Goal: Task Accomplishment & Management: Complete application form

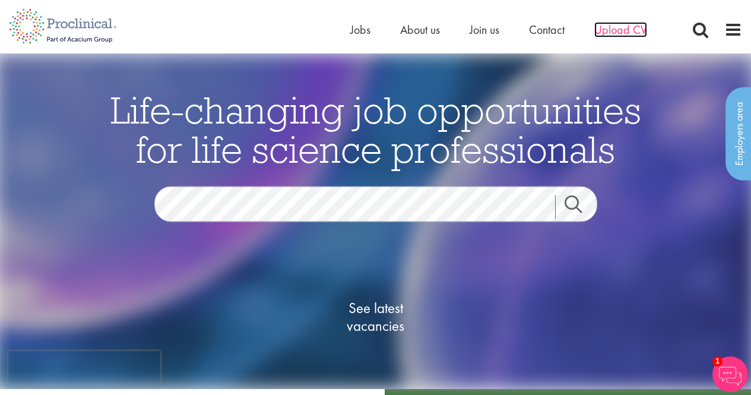
click at [640, 26] on span "Upload CV" at bounding box center [620, 29] width 53 height 15
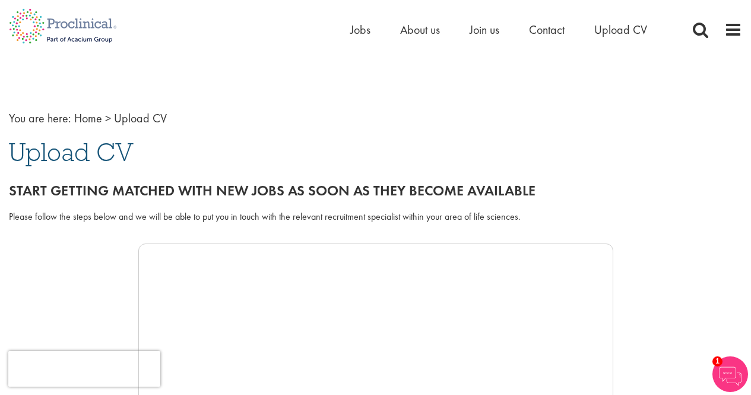
click at [99, 153] on span "Upload CV" at bounding box center [71, 152] width 125 height 32
click at [633, 36] on span "Upload CV" at bounding box center [620, 29] width 53 height 15
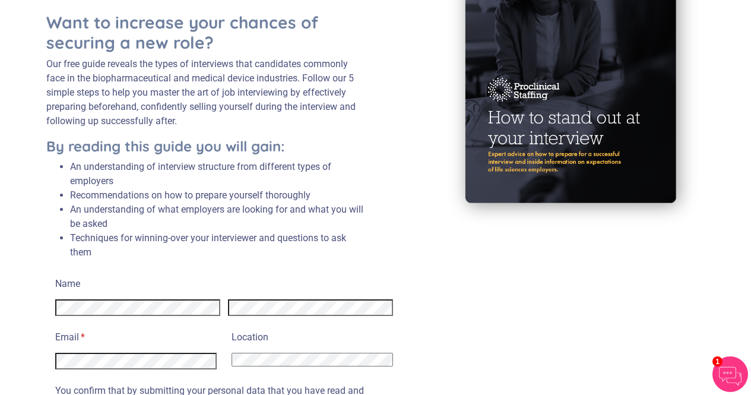
scroll to position [261, 0]
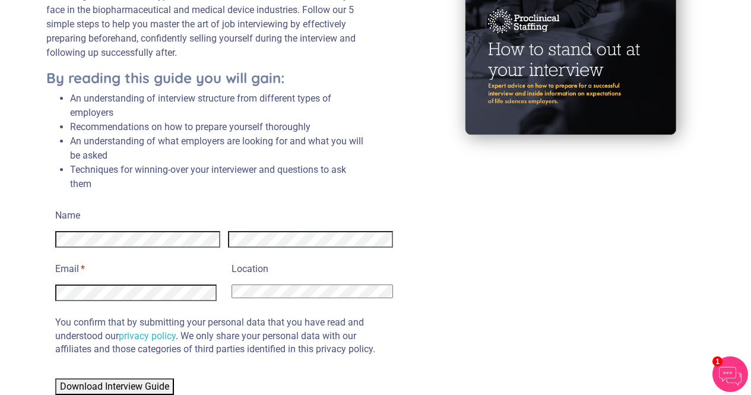
select select "Pakistan"
click at [149, 374] on div "Download Interview Guide" at bounding box center [224, 378] width 338 height 31
click at [144, 388] on span "Download Interview Guide" at bounding box center [114, 385] width 109 height 11
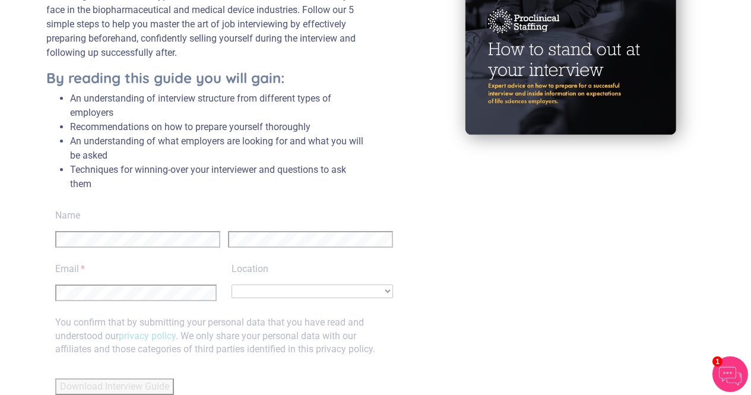
scroll to position [72, 0]
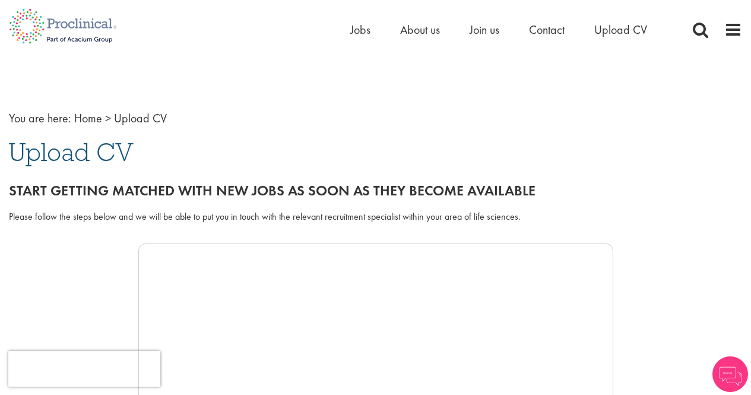
click at [108, 154] on span "Upload CV" at bounding box center [71, 152] width 125 height 32
click at [49, 161] on span "Upload CV" at bounding box center [71, 152] width 125 height 32
click at [61, 195] on h2 "Start getting matched with new jobs as soon as they become available" at bounding box center [375, 190] width 733 height 15
click at [85, 185] on h2 "Start getting matched with new jobs as soon as they become available" at bounding box center [375, 190] width 733 height 15
click at [84, 185] on h2 "Start getting matched with new jobs as soon as they become available" at bounding box center [375, 190] width 733 height 15
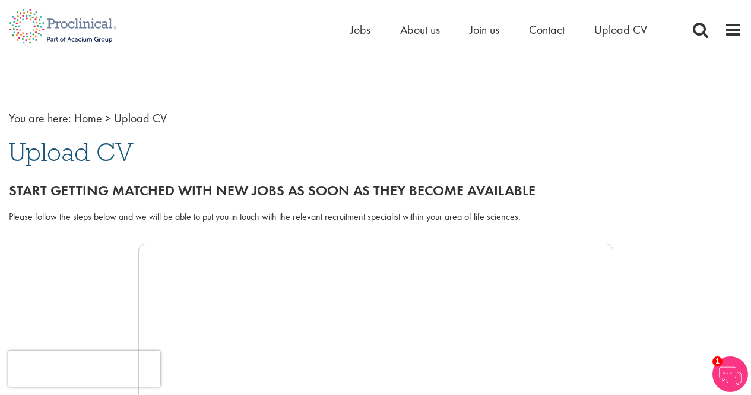
click at [68, 157] on span "Upload CV" at bounding box center [71, 152] width 125 height 32
click at [497, 38] on li "Join us" at bounding box center [484, 30] width 30 height 18
click at [496, 34] on span "Join us" at bounding box center [484, 29] width 30 height 15
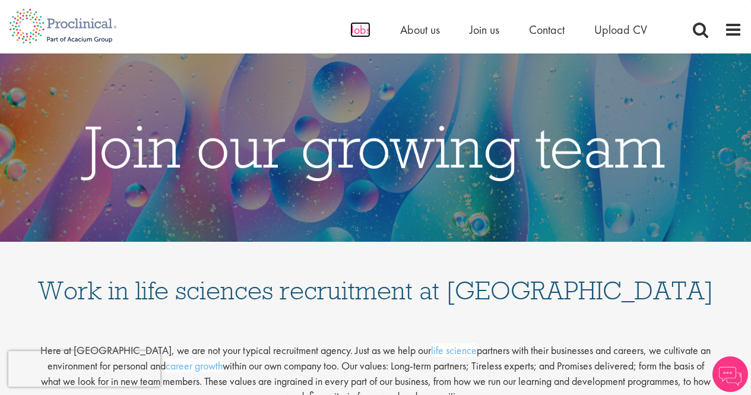
click at [356, 29] on span "Jobs" at bounding box center [360, 29] width 20 height 15
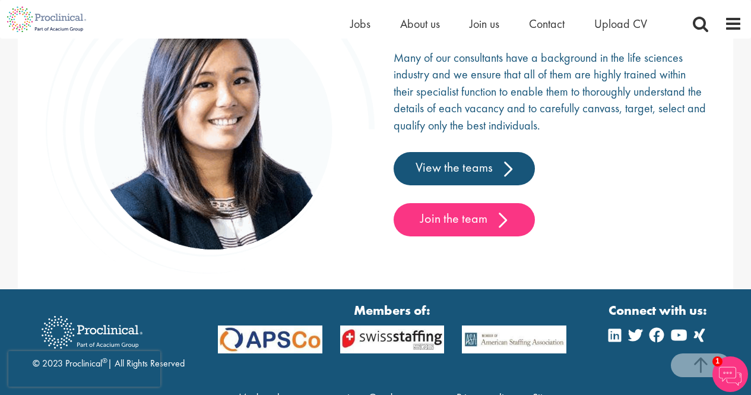
scroll to position [1845, 0]
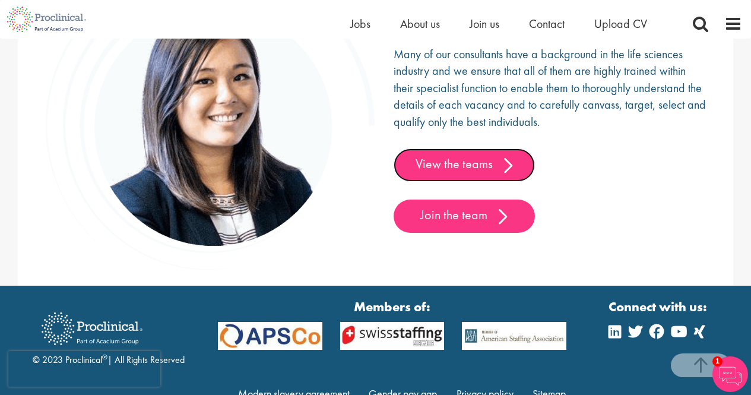
click at [472, 157] on link "View the teams" at bounding box center [463, 164] width 141 height 33
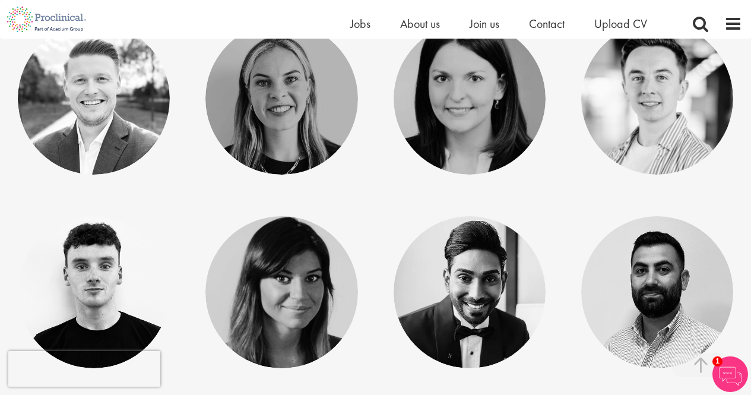
scroll to position [1673, 0]
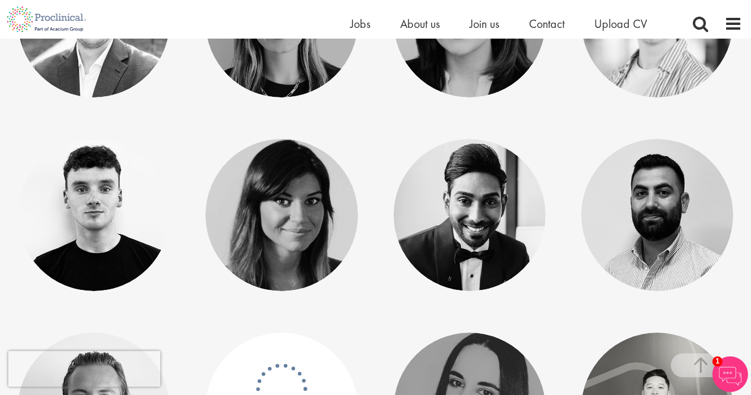
drag, startPoint x: 758, startPoint y: 26, endPoint x: 754, endPoint y: 129, distance: 103.3
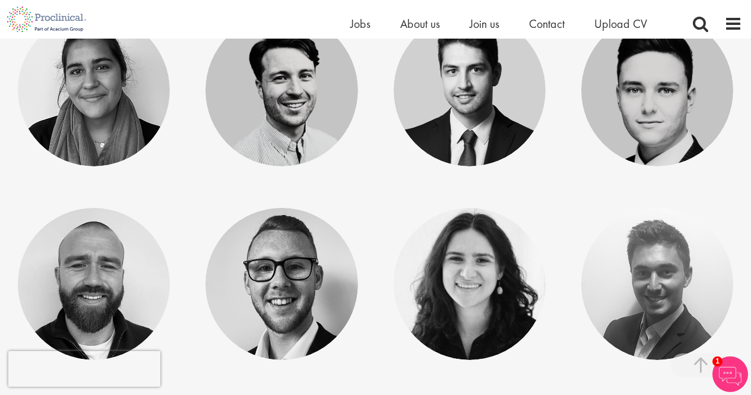
scroll to position [2591, 0]
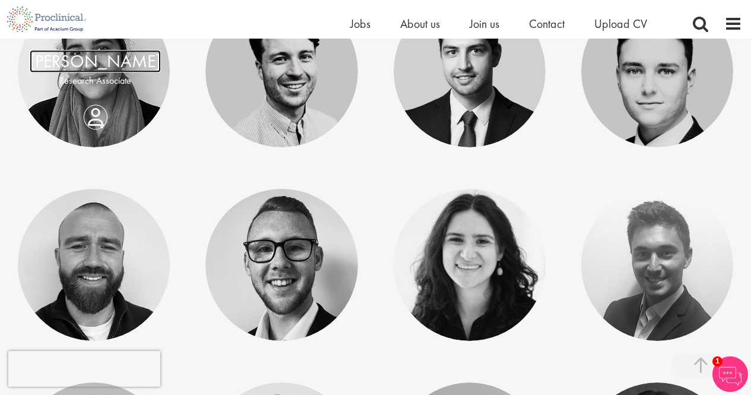
click at [125, 69] on link "[PERSON_NAME]" at bounding box center [95, 61] width 131 height 23
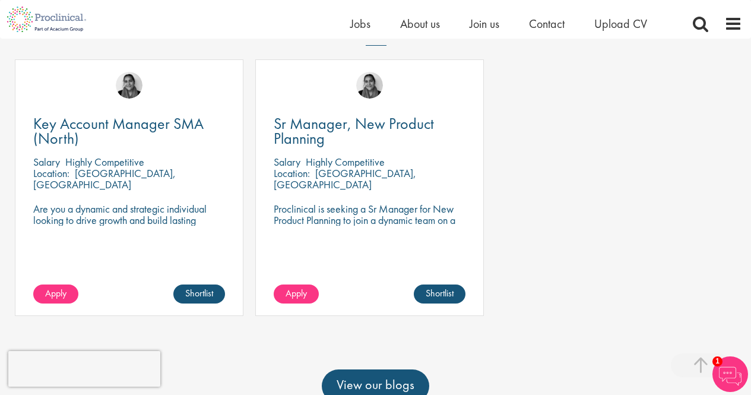
scroll to position [342, 0]
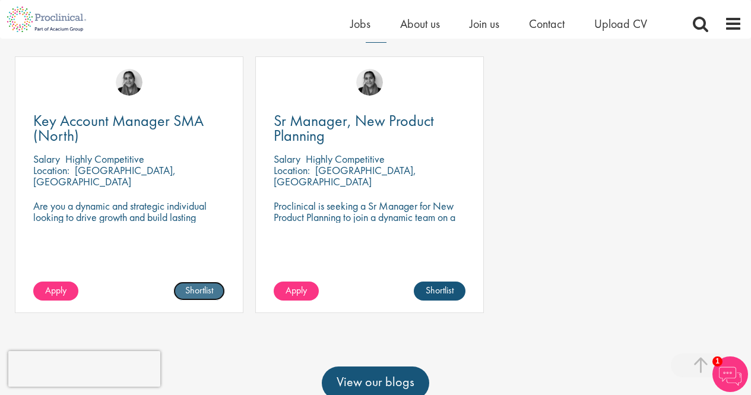
click at [209, 290] on link "Shortlist" at bounding box center [199, 290] width 52 height 19
click at [443, 291] on link "Shortlist" at bounding box center [440, 290] width 52 height 19
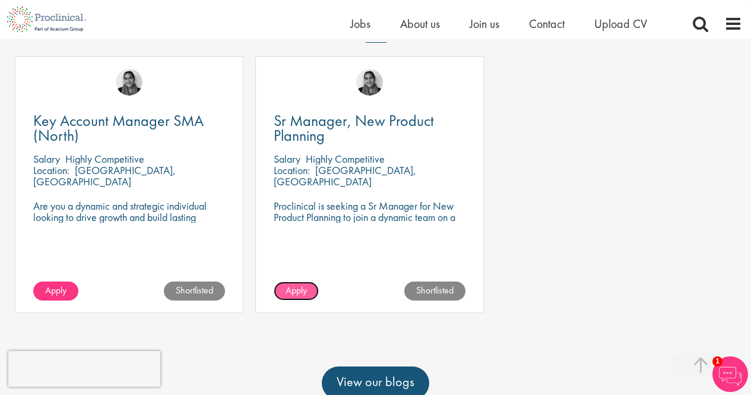
click at [306, 294] on span "Apply" at bounding box center [295, 290] width 21 height 12
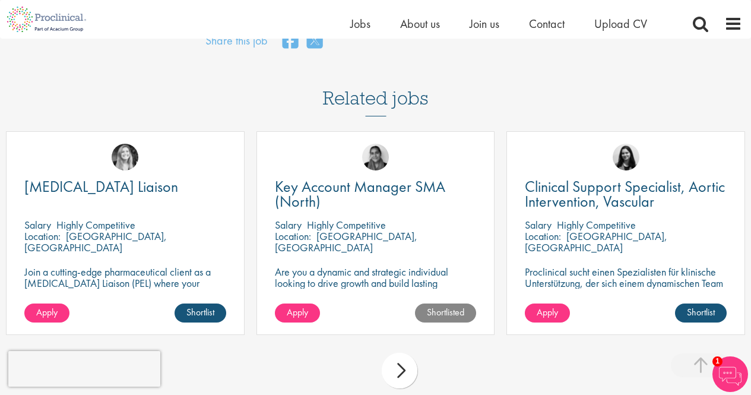
scroll to position [1141, 0]
